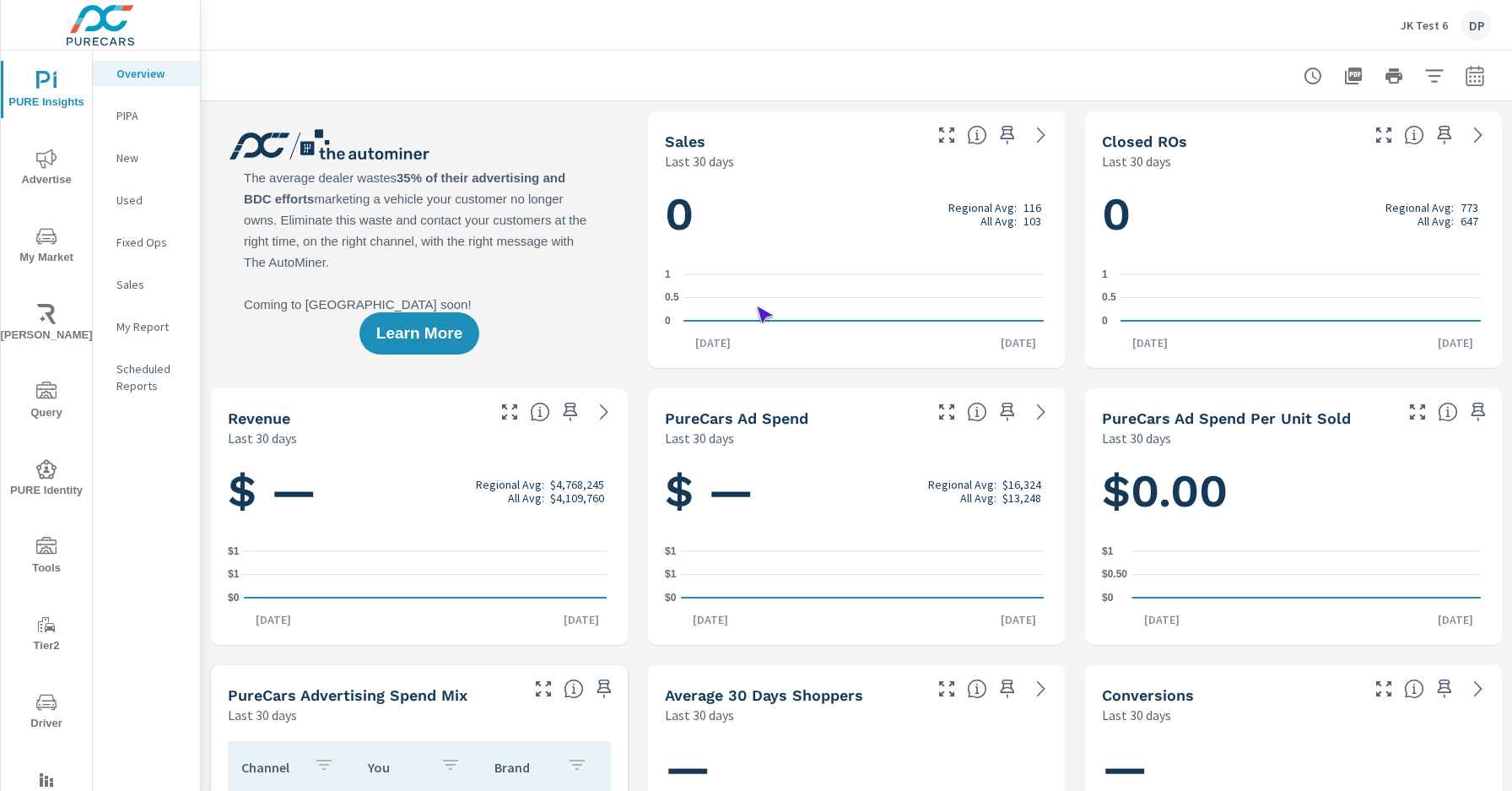
click at [43, 713] on span "Driver" at bounding box center [46, 713] width 81 height 41
